Goal: Information Seeking & Learning: Learn about a topic

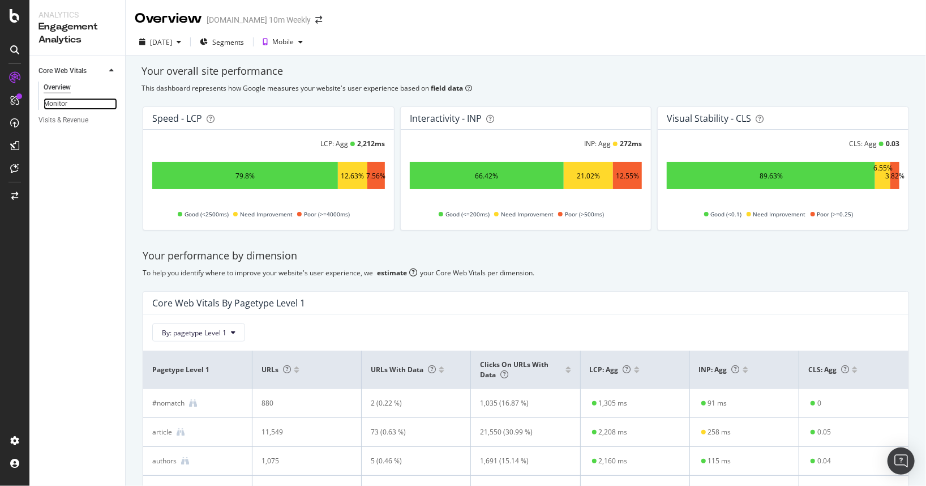
click at [69, 104] on link "Monitor" at bounding box center [81, 104] width 74 height 12
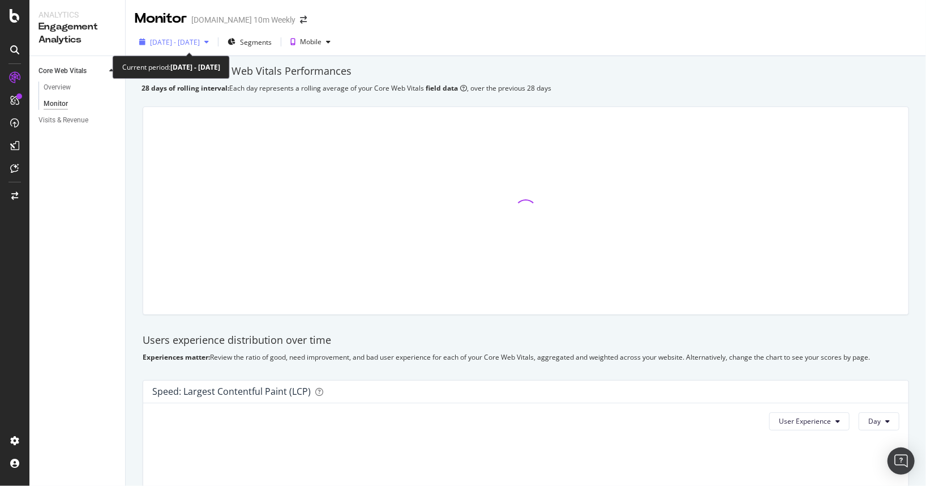
click at [200, 45] on span "[DATE] - [DATE]" at bounding box center [175, 42] width 50 height 10
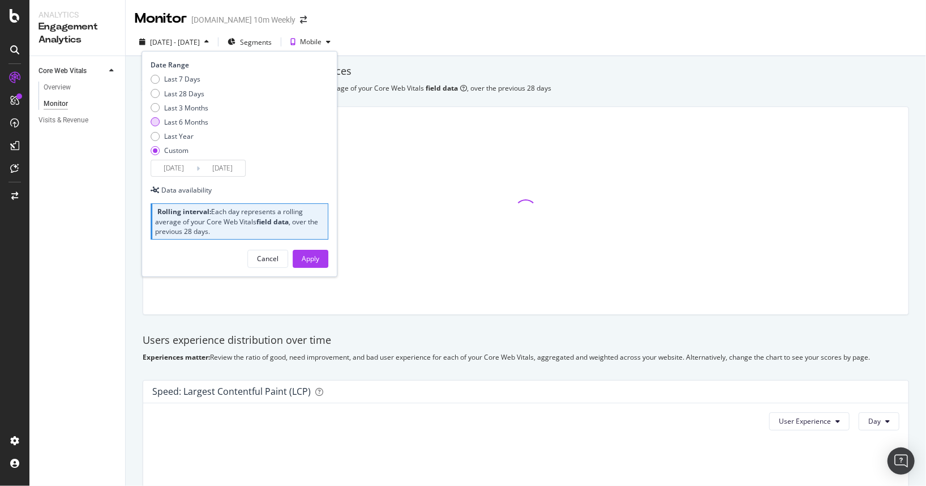
click at [159, 123] on div "Last 6 Months" at bounding box center [155, 121] width 9 height 9
type input "[DATE]"
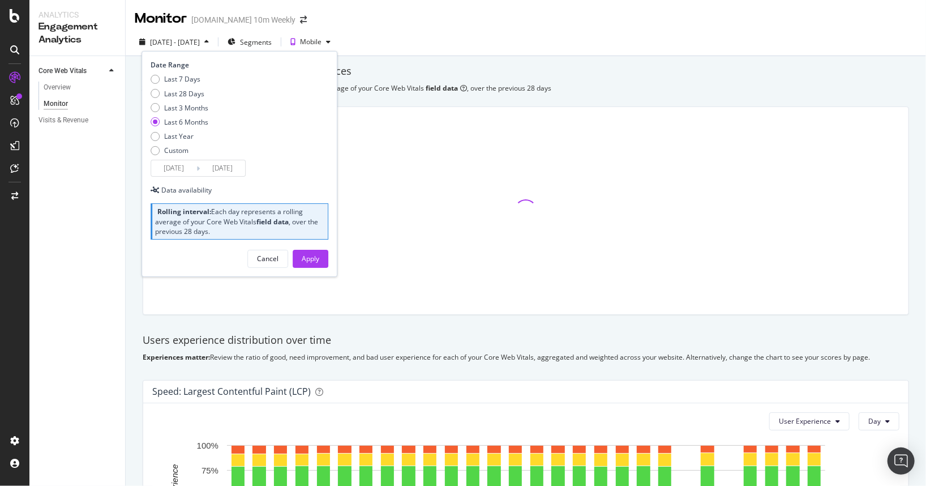
type input "[DATE]"
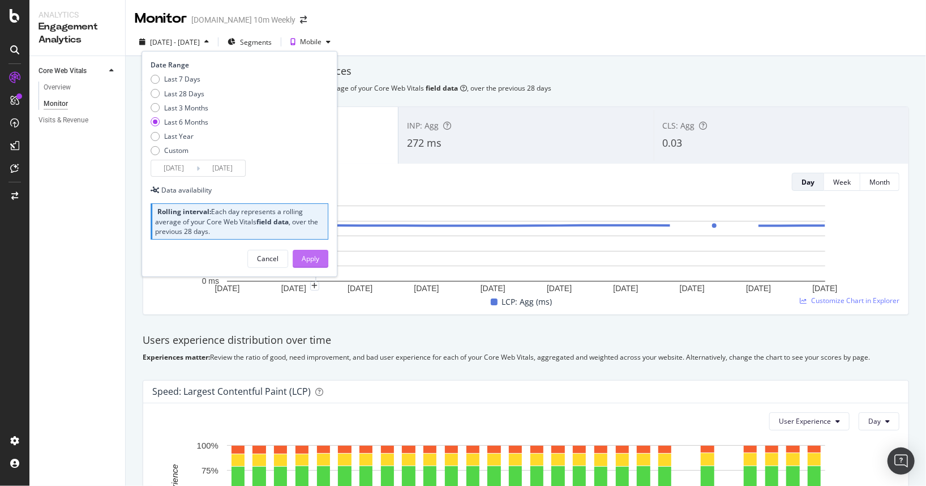
click at [306, 254] on div "Apply" at bounding box center [311, 259] width 18 height 10
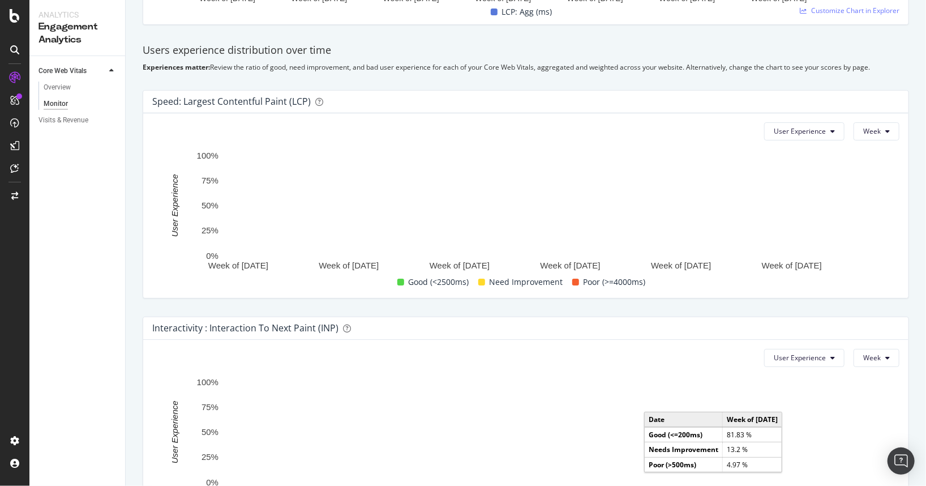
scroll to position [326, 0]
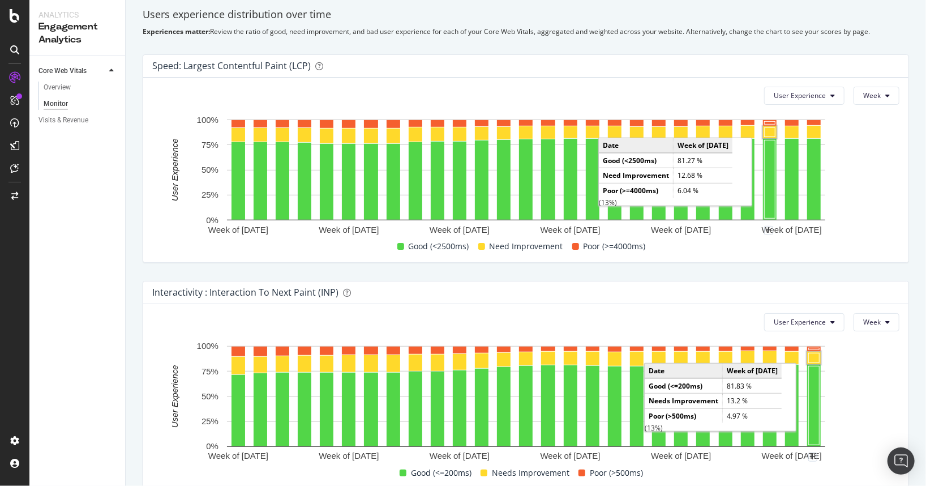
click at [500, 43] on div "Users experience distribution over time Experiences matter: Review the ratio of…" at bounding box center [526, 21] width 780 height 47
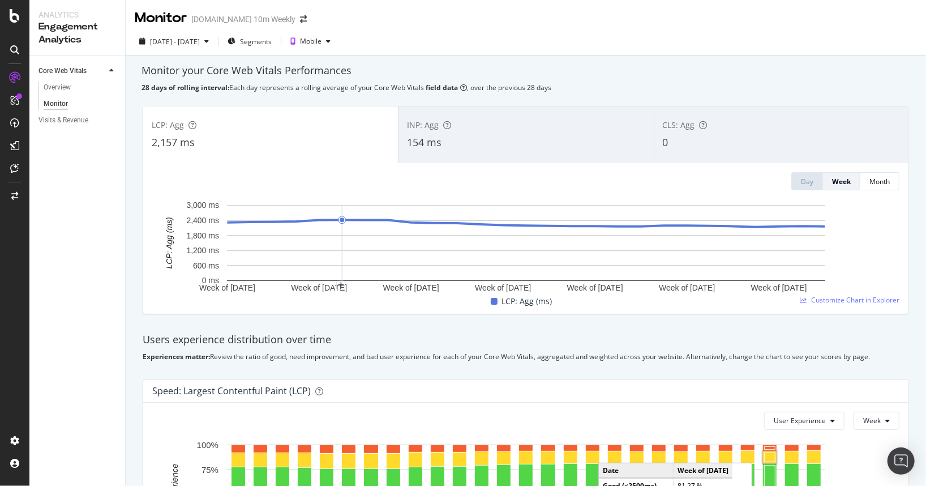
scroll to position [0, 0]
click at [12, 14] on icon at bounding box center [15, 16] width 10 height 14
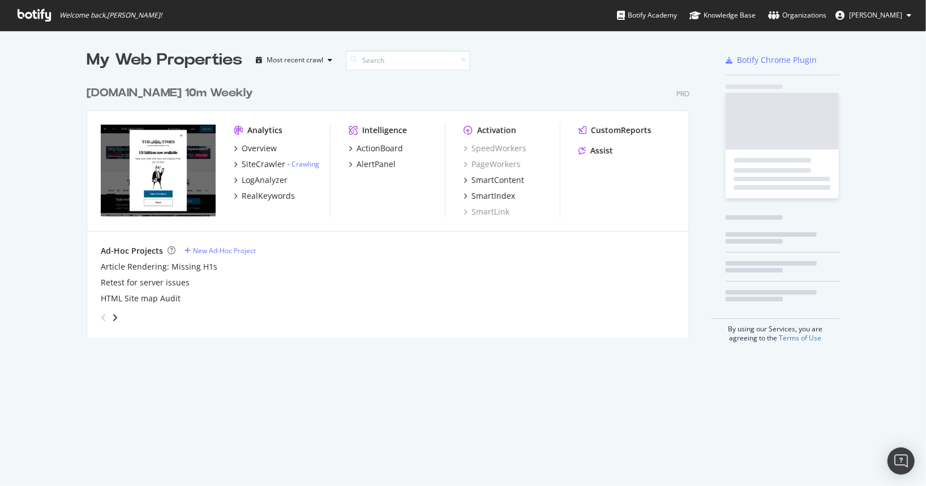
scroll to position [486, 926]
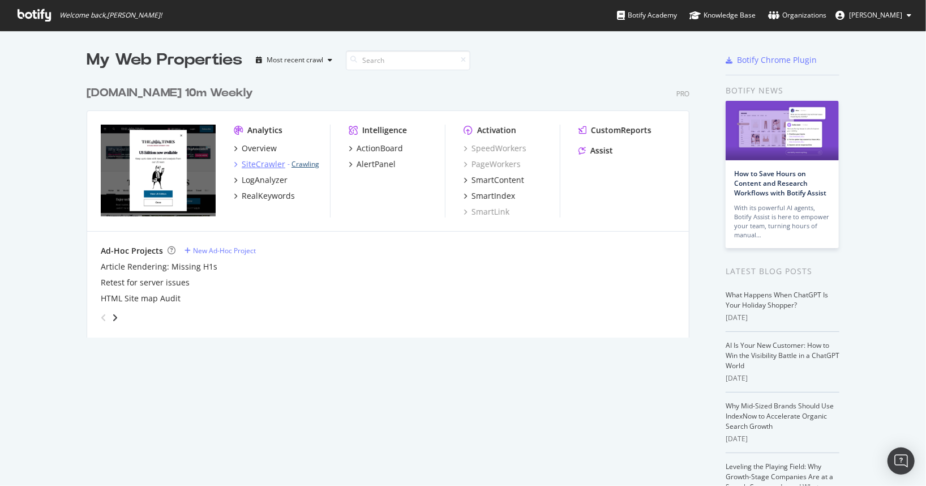
click at [306, 163] on link "Crawling" at bounding box center [306, 164] width 28 height 10
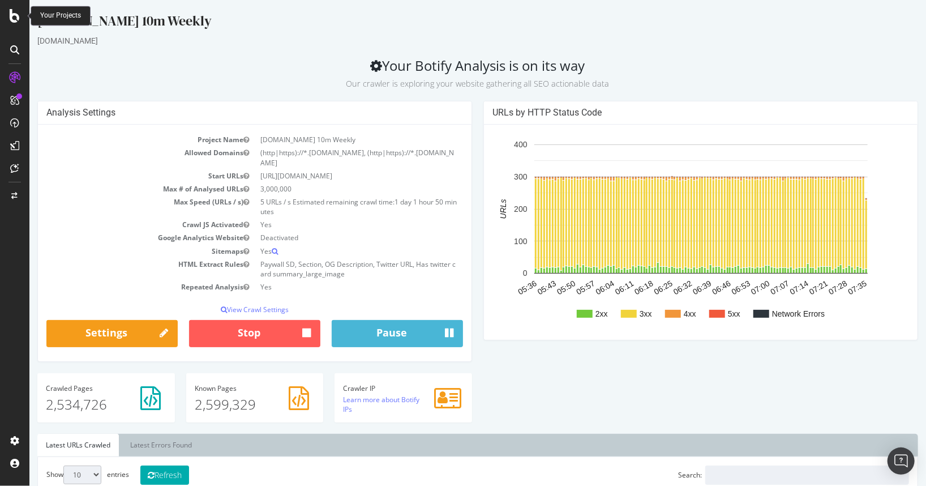
click at [19, 19] on icon at bounding box center [15, 16] width 10 height 14
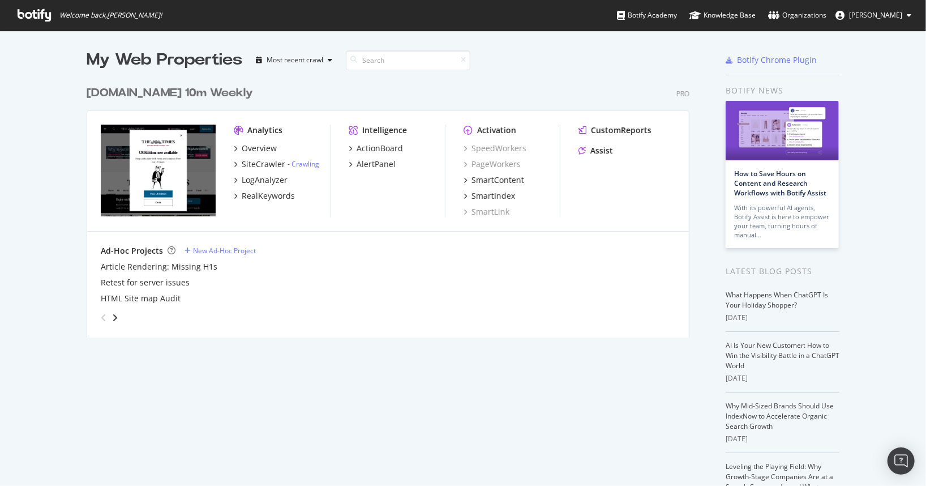
scroll to position [486, 926]
click at [262, 165] on div "SiteCrawler" at bounding box center [264, 164] width 44 height 11
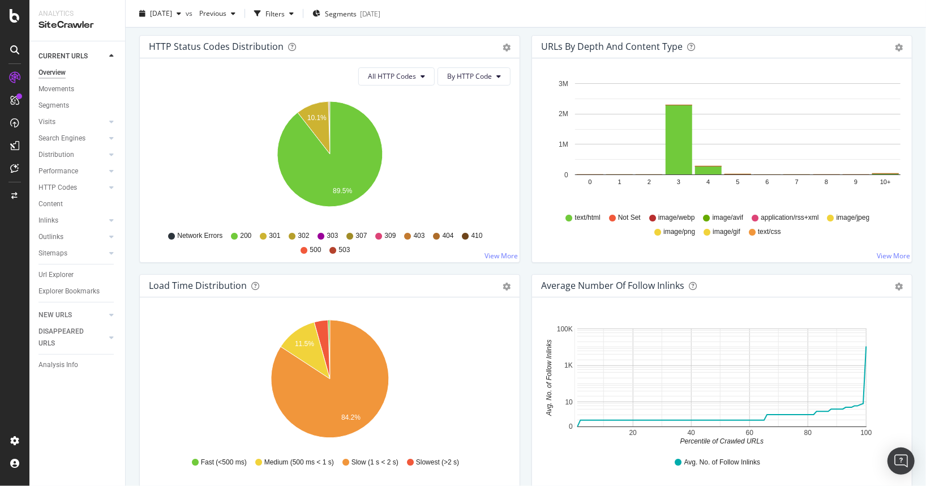
scroll to position [610, 0]
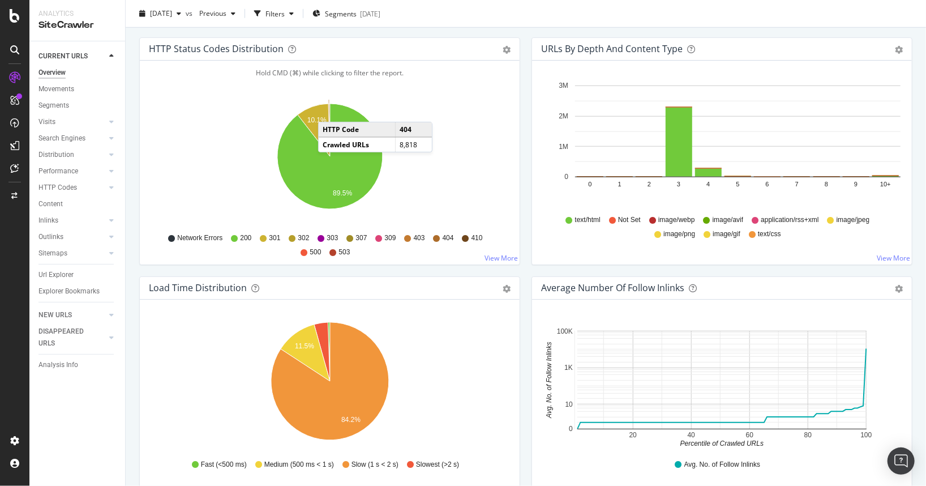
click at [330, 110] on icon "A chart." at bounding box center [329, 130] width 2 height 53
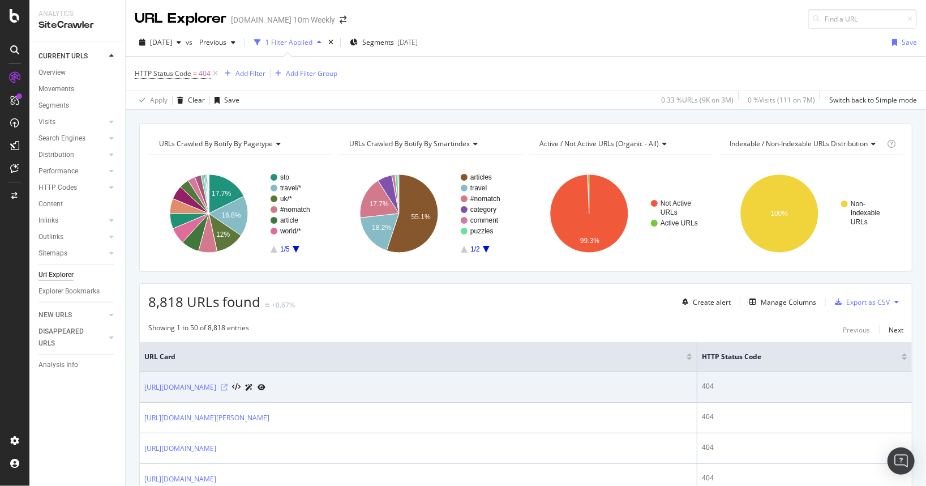
click at [228, 388] on icon at bounding box center [224, 387] width 7 height 7
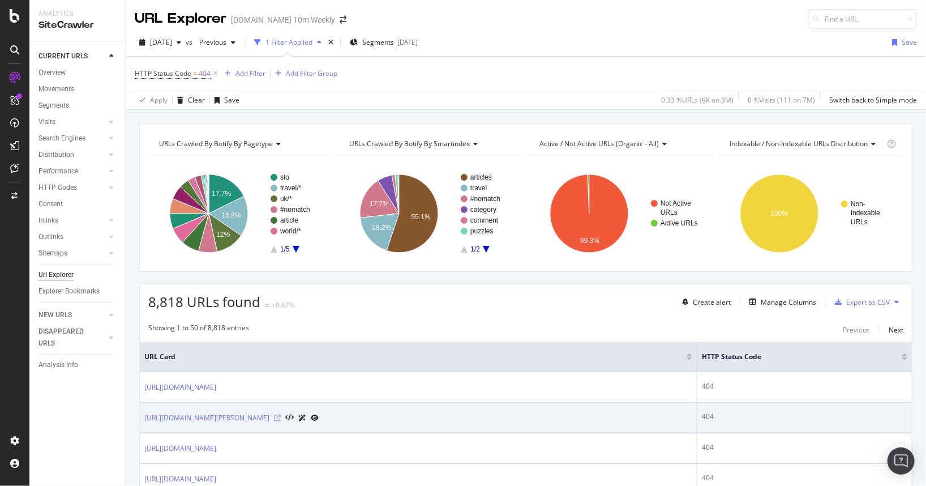
click at [281, 419] on icon at bounding box center [277, 417] width 7 height 7
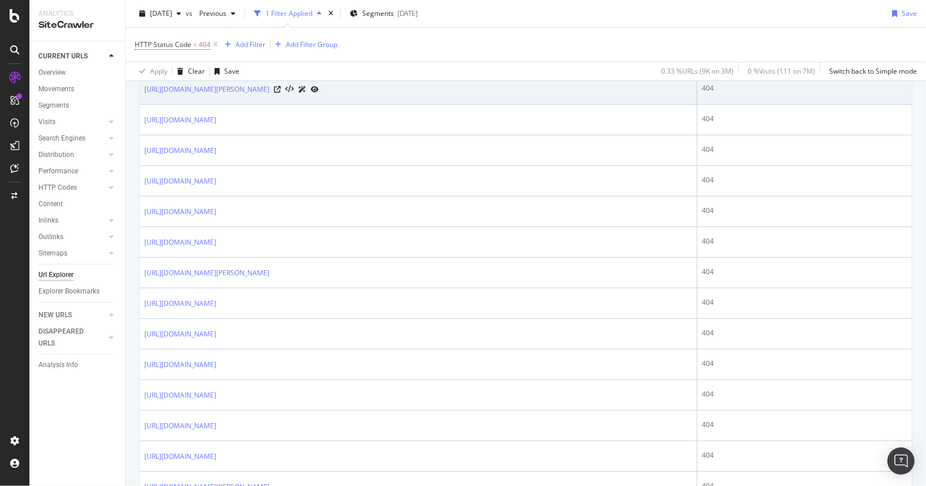
scroll to position [347, 0]
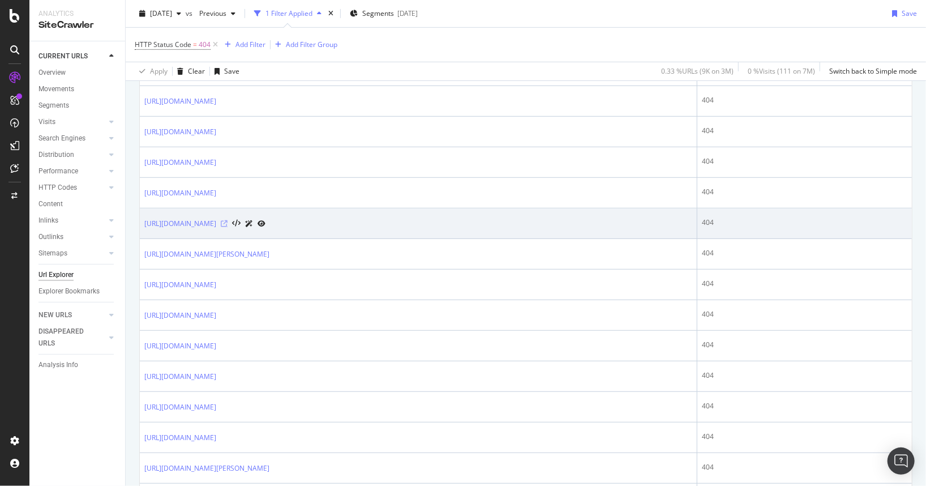
click at [228, 221] on icon at bounding box center [224, 223] width 7 height 7
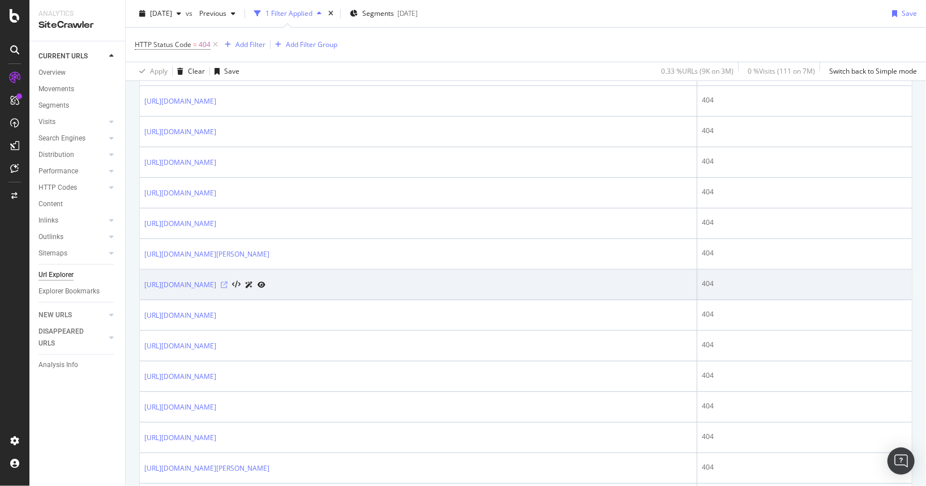
click at [228, 284] on icon at bounding box center [224, 284] width 7 height 7
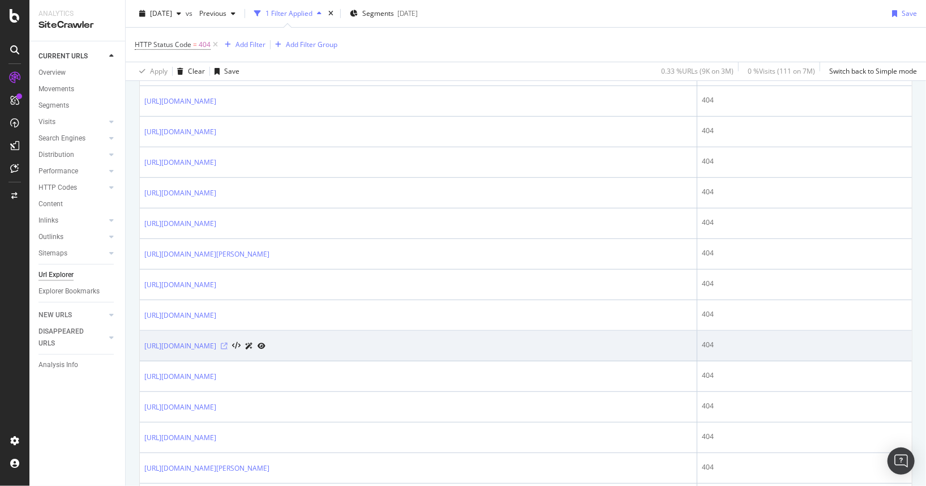
click at [228, 345] on icon at bounding box center [224, 346] width 7 height 7
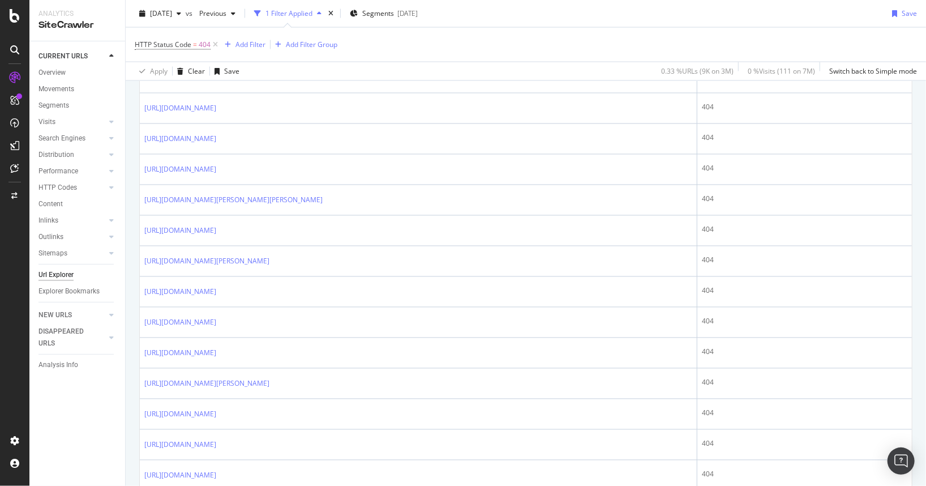
scroll to position [1477, 0]
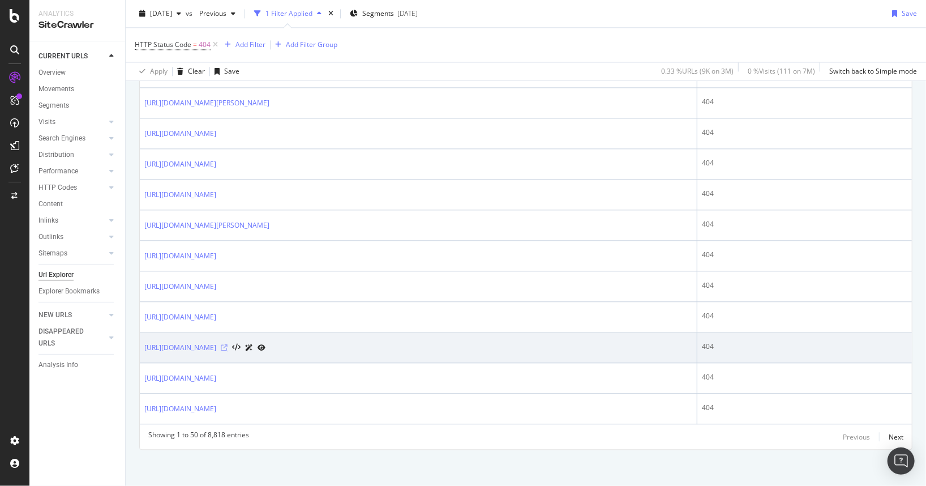
click at [228, 344] on icon at bounding box center [224, 347] width 7 height 7
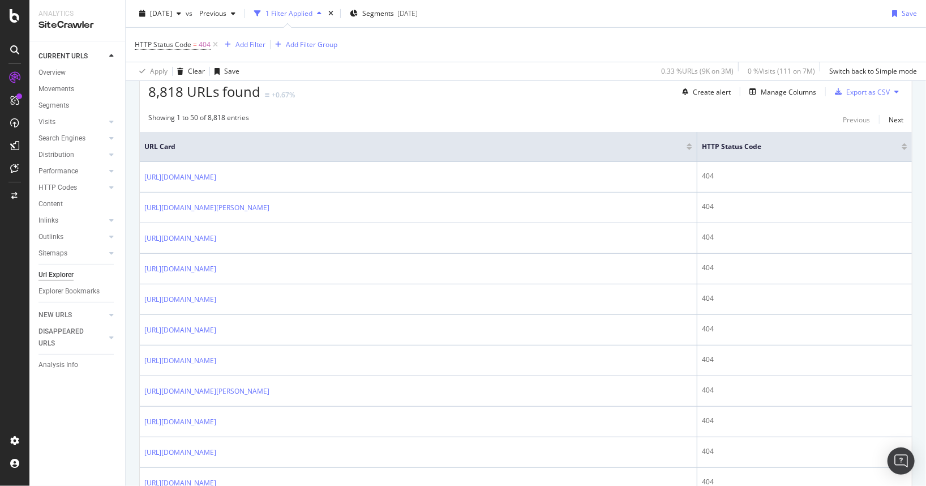
scroll to position [209, 0]
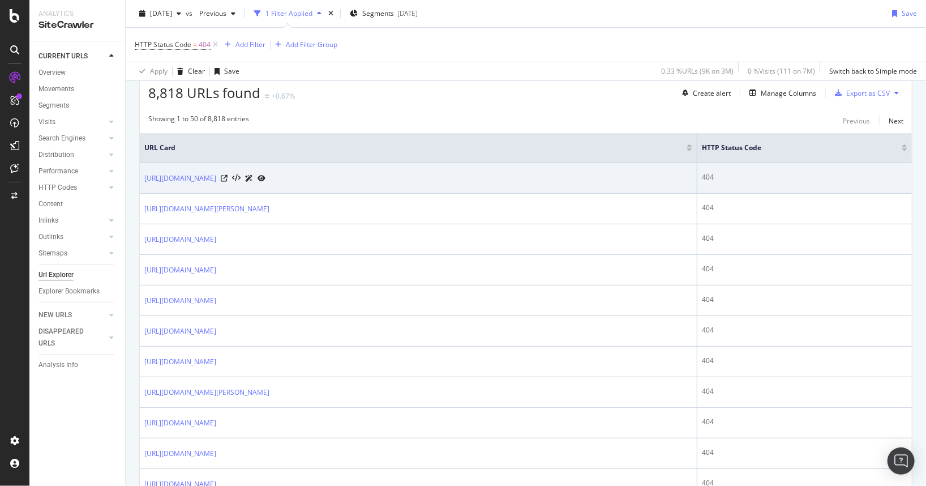
click at [266, 177] on icon at bounding box center [262, 178] width 8 height 7
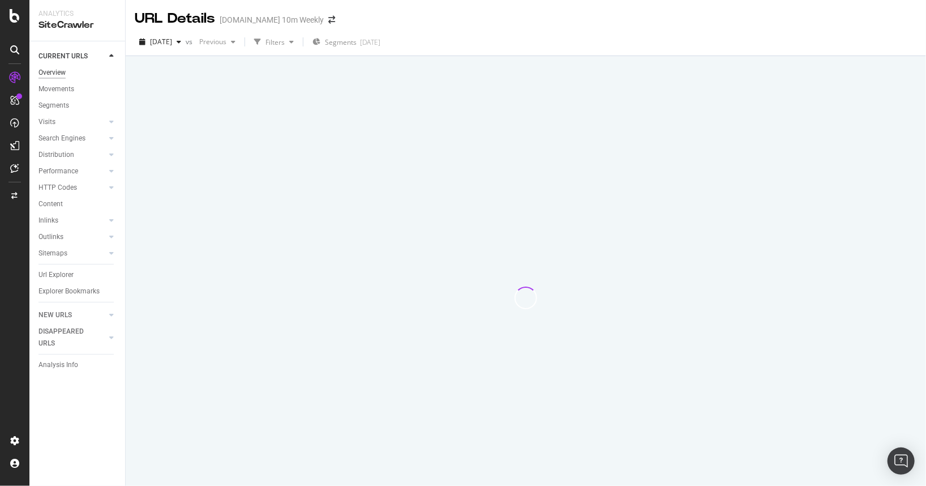
click at [58, 71] on div "Overview" at bounding box center [51, 73] width 27 height 12
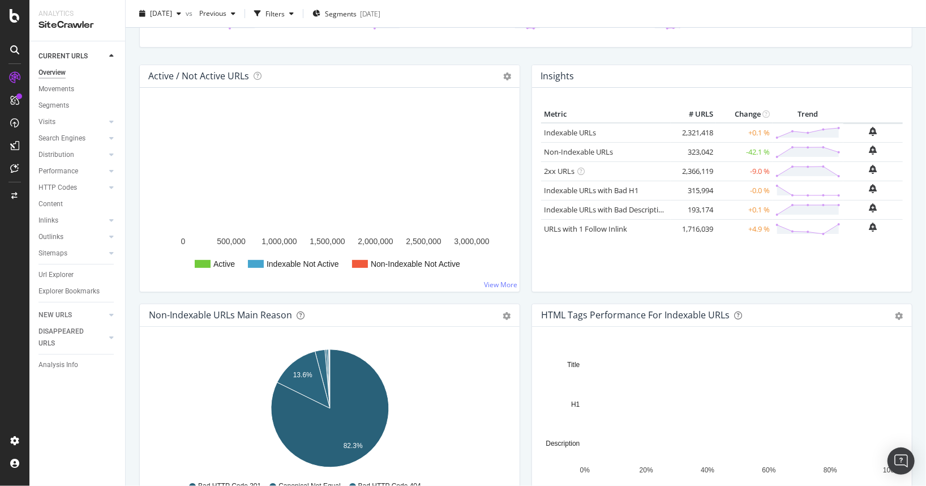
scroll to position [105, 0]
